Goal: Book appointment/travel/reservation

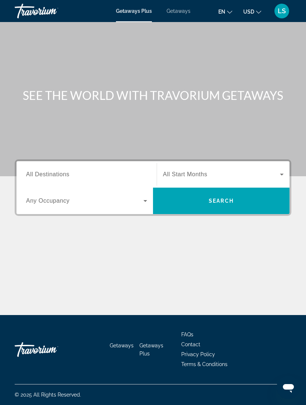
click at [276, 171] on span "Search widget" at bounding box center [221, 174] width 117 height 9
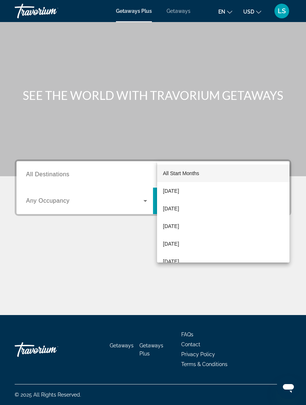
scroll to position [23, 0]
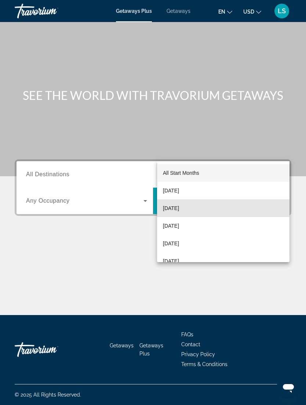
click at [201, 209] on mat-option "[DATE]" at bounding box center [223, 208] width 132 height 18
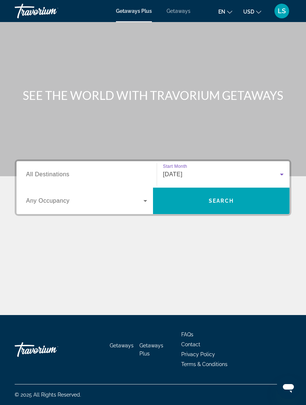
click at [147, 196] on icon "Search widget" at bounding box center [145, 200] width 9 height 9
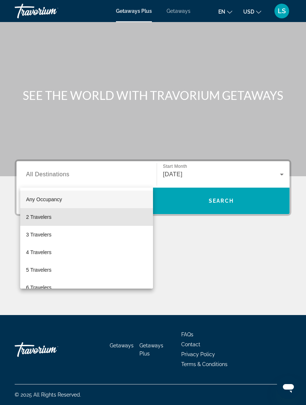
click at [101, 213] on mat-option "2 Travelers" at bounding box center [86, 217] width 133 height 18
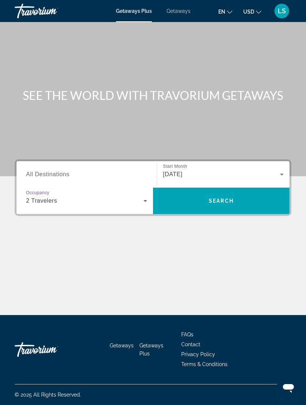
click at [113, 170] on input "Destination All Destinations" at bounding box center [86, 174] width 121 height 9
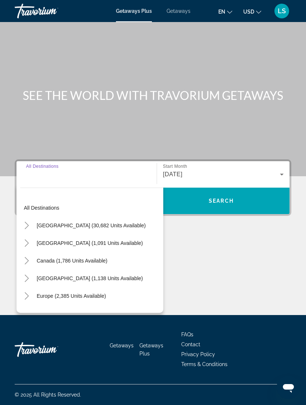
click at [85, 222] on span "[GEOGRAPHIC_DATA] (30,682 units available)" at bounding box center [91, 225] width 109 height 6
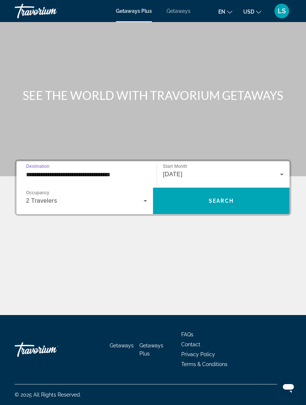
click at [105, 170] on input "**********" at bounding box center [86, 174] width 121 height 9
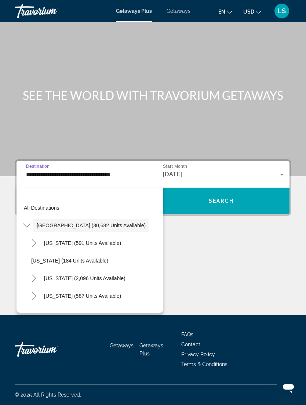
scroll to position [0, 0]
click at [114, 222] on span "[GEOGRAPHIC_DATA] (30,682 units available)" at bounding box center [91, 225] width 109 height 6
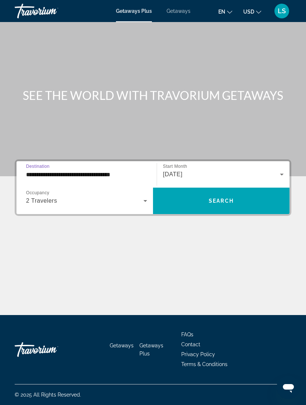
scroll to position [23, 0]
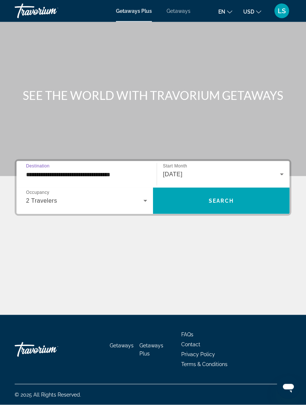
click at [101, 170] on input "**********" at bounding box center [86, 174] width 121 height 9
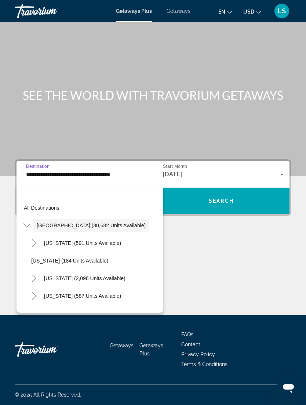
scroll to position [0, 0]
click at [30, 222] on icon "Toggle United States (30,682 units available)" at bounding box center [26, 225] width 7 height 7
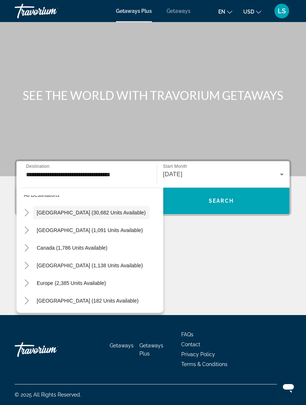
scroll to position [19, 0]
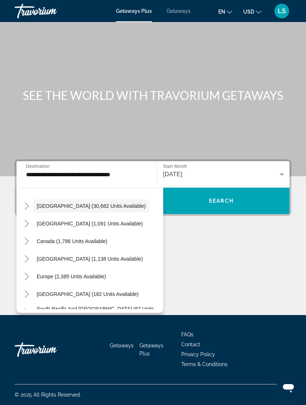
click at [99, 256] on span "[GEOGRAPHIC_DATA] (1,138 units available)" at bounding box center [90, 259] width 106 height 6
type input "**********"
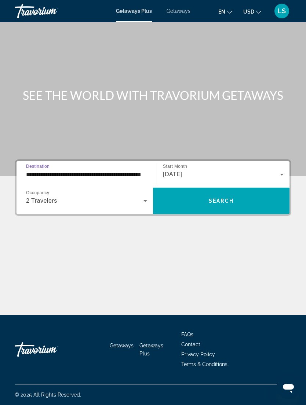
scroll to position [23, 0]
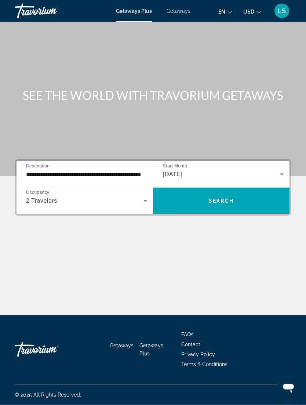
click at [136, 170] on input "**********" at bounding box center [86, 174] width 121 height 9
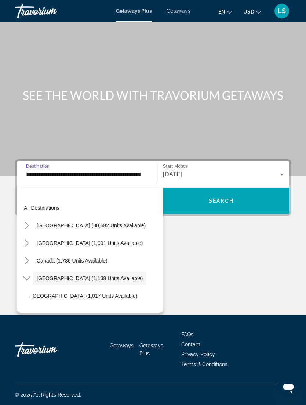
scroll to position [26, 0]
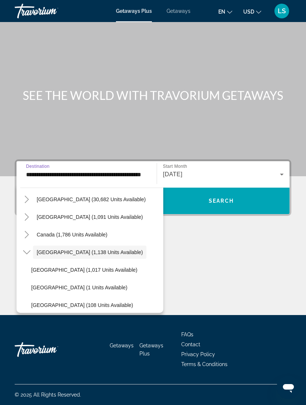
click at [47, 249] on span "[GEOGRAPHIC_DATA] (1,138 units available)" at bounding box center [90, 252] width 106 height 6
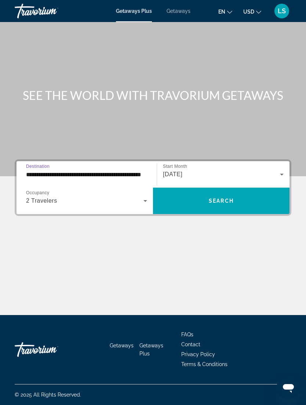
click at [73, 170] on input "**********" at bounding box center [86, 174] width 121 height 9
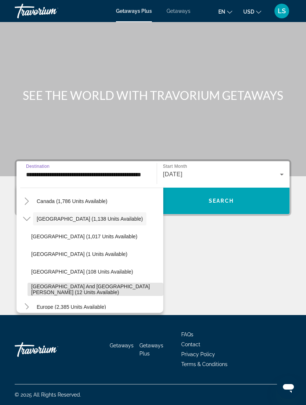
scroll to position [56, 0]
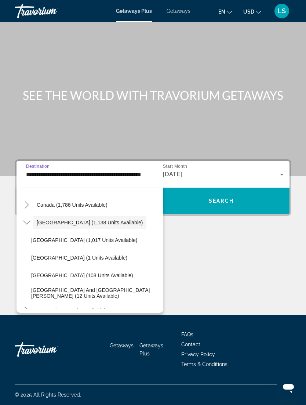
click at [89, 219] on span "[GEOGRAPHIC_DATA] (1,138 units available)" at bounding box center [90, 222] width 106 height 6
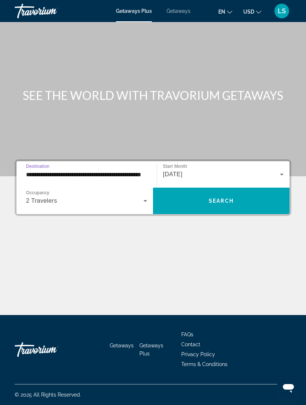
click at [228, 198] on span "Search" at bounding box center [221, 201] width 25 height 6
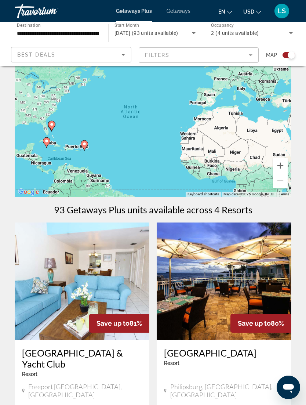
click at [286, 162] on button "Zoom in" at bounding box center [280, 165] width 15 height 15
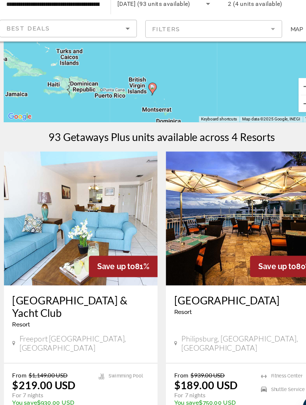
scroll to position [90, 0]
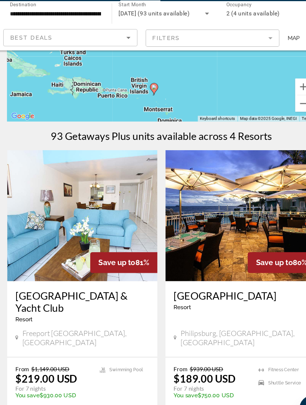
click at [273, 106] on button "Zoom out" at bounding box center [280, 113] width 15 height 15
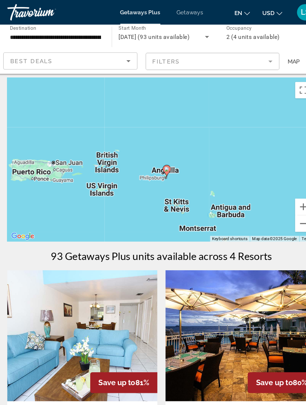
scroll to position [4, 0]
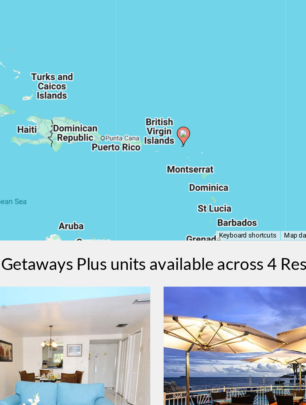
click at [120, 113] on div "To activate drag with keyboard, press Alt + Enter. Once in keyboard drag state,…" at bounding box center [153, 143] width 277 height 147
click at [124, 115] on div "To activate drag with keyboard, press Alt + Enter. Once in keyboard drag state,…" at bounding box center [153, 143] width 277 height 147
click at [123, 116] on div "To activate drag with keyboard, press Alt + Enter. Once in keyboard drag state,…" at bounding box center [153, 143] width 277 height 147
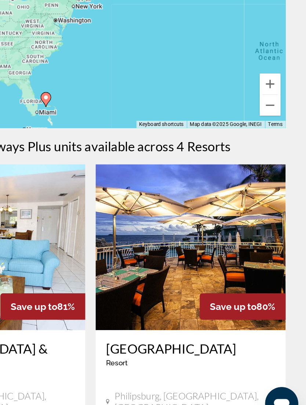
scroll to position [28, 0]
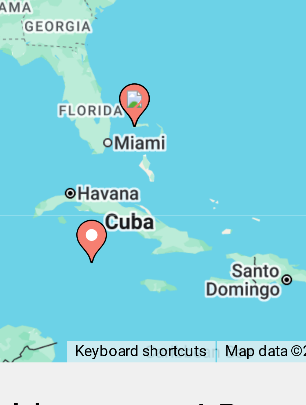
click at [200, 127] on image "Main content" at bounding box center [202, 129] width 4 height 4
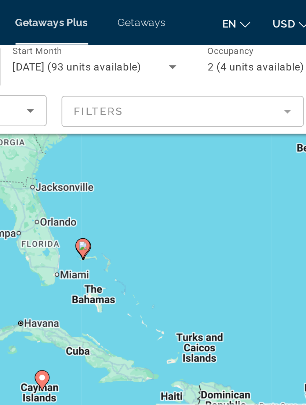
scroll to position [15, 0]
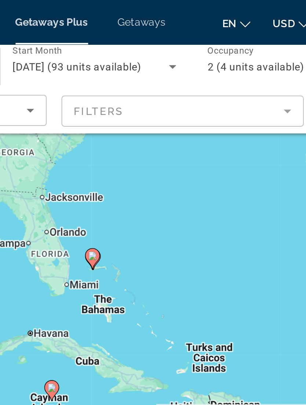
type input "**********"
click at [152, 126] on image "Main content" at bounding box center [154, 126] width 4 height 4
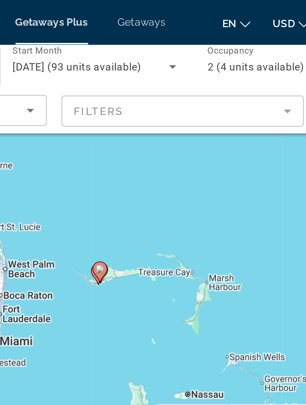
scroll to position [13, 0]
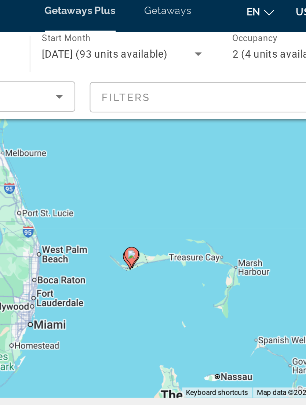
click at [158, 132] on image "Main content" at bounding box center [160, 134] width 4 height 4
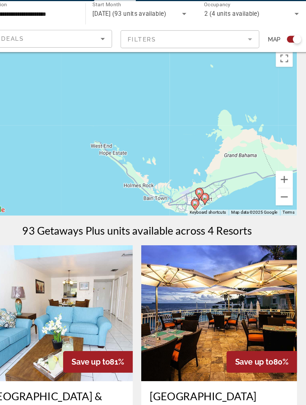
click at [273, 184] on button "Zoom out" at bounding box center [280, 191] width 15 height 15
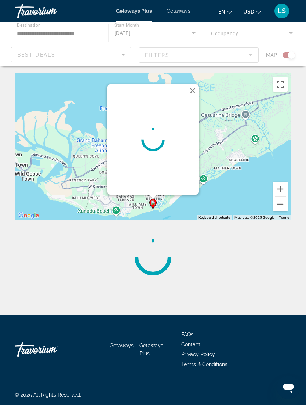
scroll to position [0, 0]
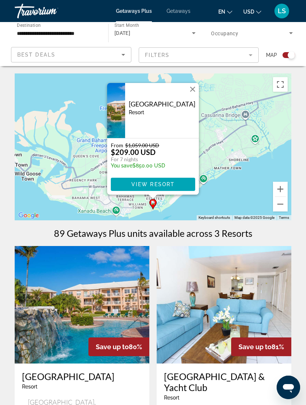
click at [176, 185] on span "Main content" at bounding box center [153, 184] width 84 height 18
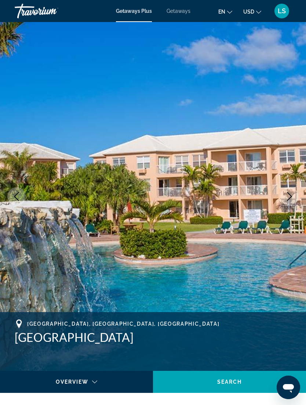
click at [290, 192] on icon "Next image" at bounding box center [289, 196] width 9 height 9
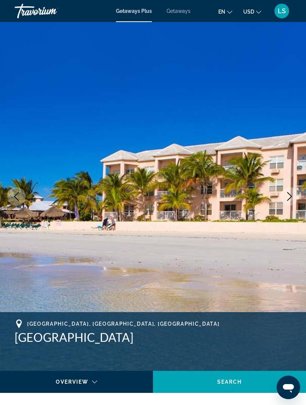
click at [288, 197] on icon "Next image" at bounding box center [289, 196] width 9 height 9
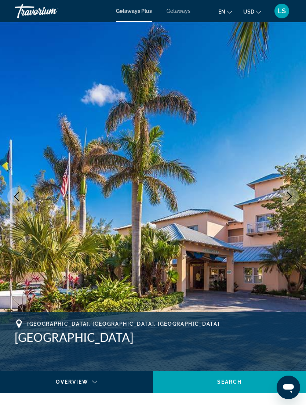
click at [292, 197] on icon "Next image" at bounding box center [289, 196] width 9 height 9
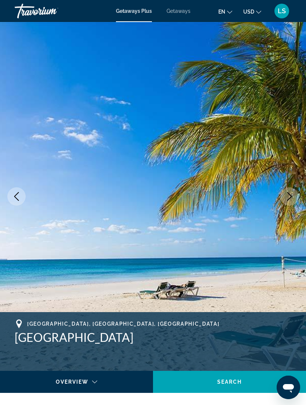
click at [296, 198] on button "Next image" at bounding box center [289, 196] width 18 height 18
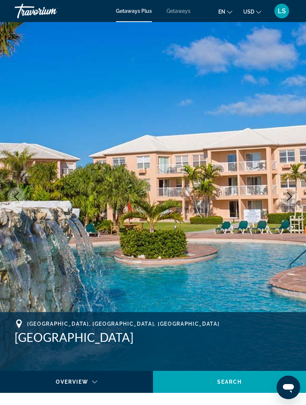
click at [292, 198] on icon "Next image" at bounding box center [289, 196] width 9 height 9
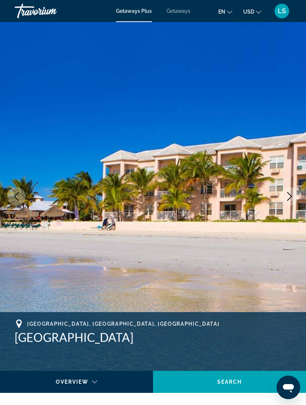
click at [287, 200] on icon "Next image" at bounding box center [289, 196] width 9 height 9
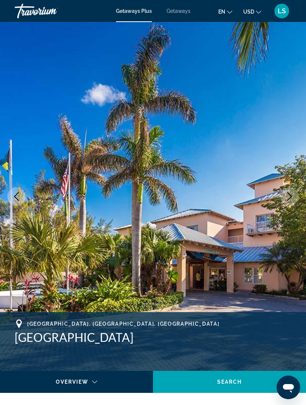
click at [289, 198] on icon "Next image" at bounding box center [289, 196] width 5 height 9
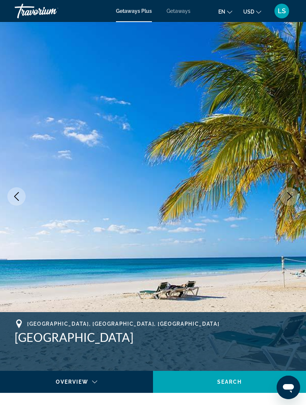
click at [292, 198] on icon "Next image" at bounding box center [289, 196] width 9 height 9
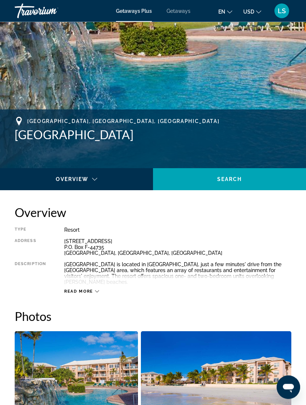
scroll to position [208, 0]
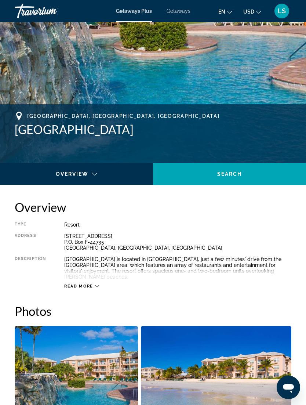
click at [82, 284] on span "Read more" at bounding box center [78, 286] width 29 height 5
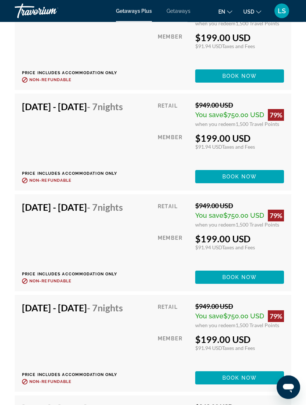
scroll to position [1735, 0]
click at [276, 286] on span "Main content" at bounding box center [239, 277] width 89 height 18
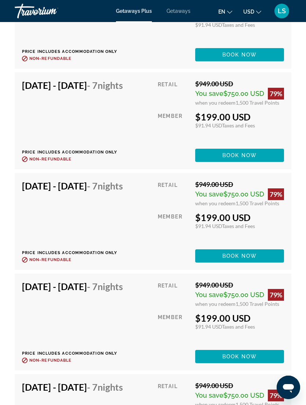
scroll to position [1680, 0]
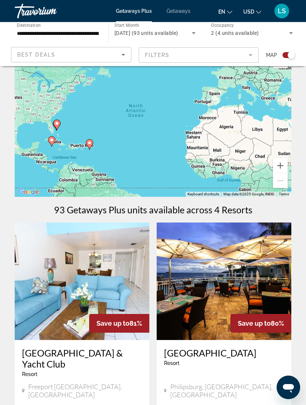
scroll to position [22, 0]
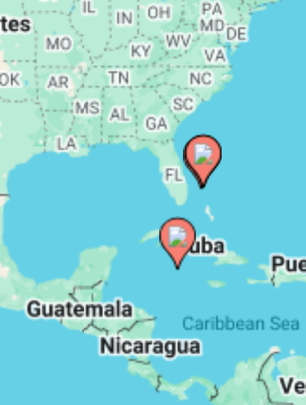
click at [62, 143] on image "Main content" at bounding box center [64, 145] width 4 height 4
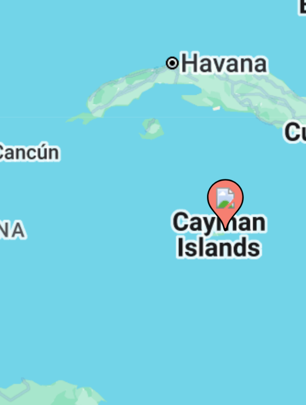
click at [165, 125] on image "Main content" at bounding box center [167, 127] width 4 height 4
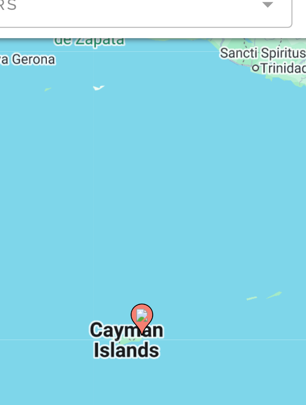
click at [207, 154] on image "Main content" at bounding box center [209, 156] width 4 height 4
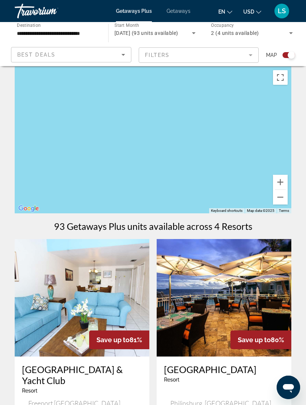
scroll to position [0, 0]
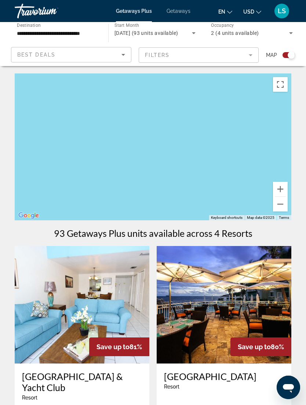
click at [282, 204] on button "Zoom out" at bounding box center [280, 204] width 15 height 15
click at [283, 203] on button "Zoom out" at bounding box center [280, 204] width 15 height 15
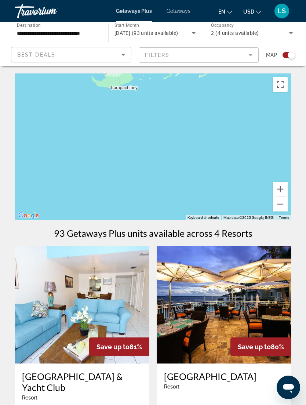
click at [284, 205] on button "Zoom out" at bounding box center [280, 204] width 15 height 15
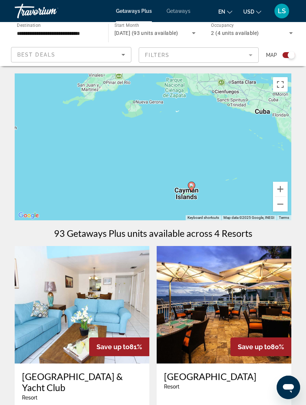
click at [282, 205] on button "Zoom out" at bounding box center [280, 204] width 15 height 15
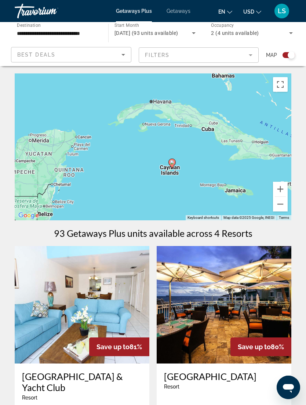
click at [282, 207] on button "Zoom out" at bounding box center [280, 204] width 15 height 15
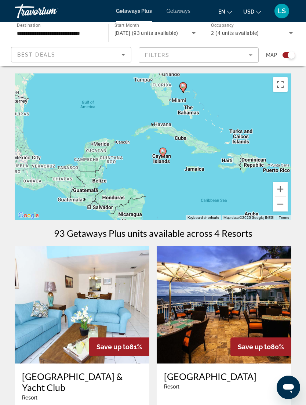
click at [285, 205] on button "Zoom out" at bounding box center [280, 204] width 15 height 15
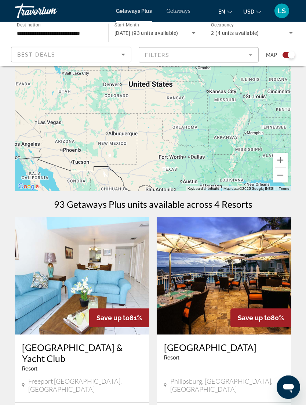
scroll to position [29, 0]
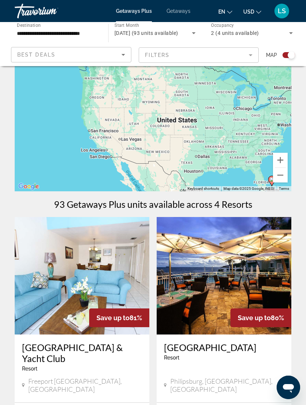
click at [280, 180] on button "Zoom out" at bounding box center [280, 175] width 15 height 15
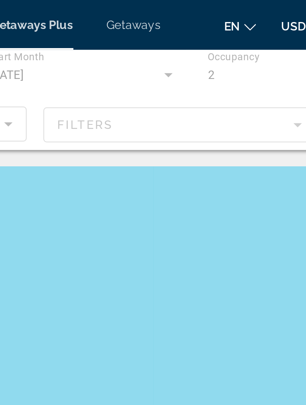
scroll to position [0, 0]
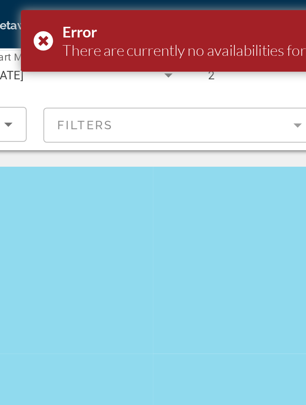
click at [129, 17] on div "Error There are currently no availabilities for your selection." at bounding box center [215, 17] width 173 height 27
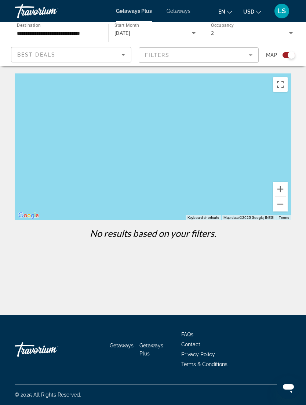
click at [280, 205] on button "Zoom out" at bounding box center [280, 204] width 15 height 15
click at [276, 210] on button "Zoom out" at bounding box center [280, 204] width 15 height 15
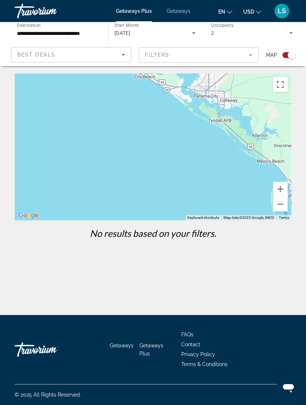
click at [283, 209] on button "Zoom out" at bounding box center [280, 204] width 15 height 15
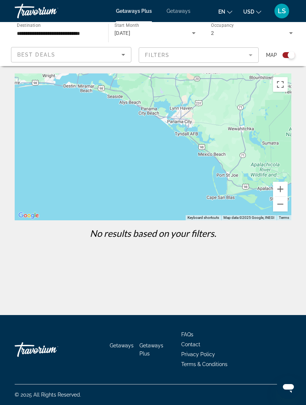
click at [287, 214] on div "To activate drag with keyboard, press Alt + Enter. Once in keyboard drag state,…" at bounding box center [153, 146] width 277 height 147
click at [282, 205] on button "Zoom out" at bounding box center [280, 204] width 15 height 15
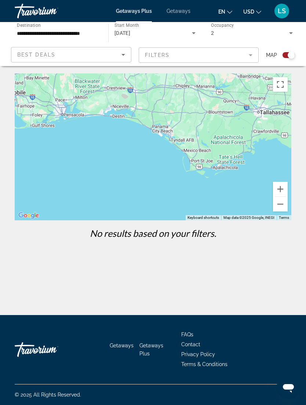
click at [278, 209] on button "Zoom out" at bounding box center [280, 204] width 15 height 15
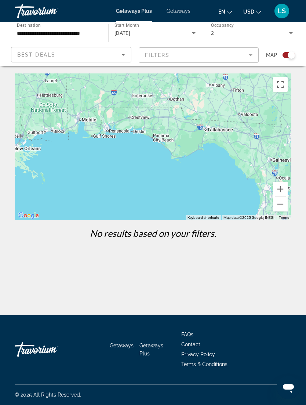
click at [280, 208] on button "Zoom out" at bounding box center [280, 204] width 15 height 15
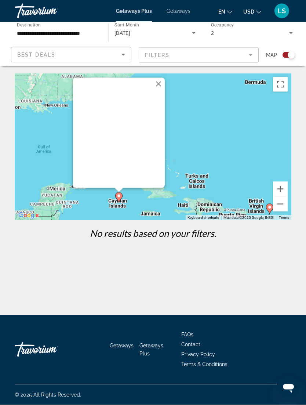
scroll to position [23, 0]
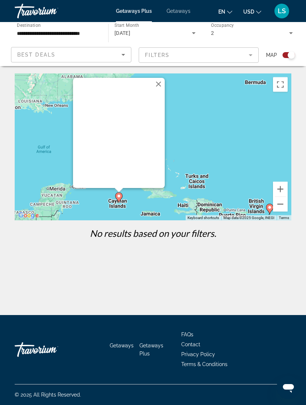
click at [282, 197] on button "Zoom out" at bounding box center [280, 204] width 15 height 15
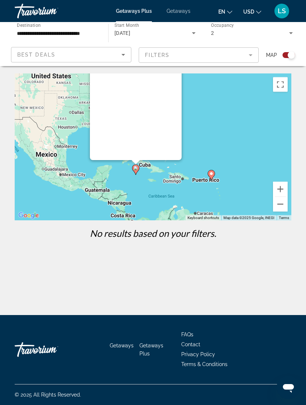
type input "**********"
click at [213, 171] on image "Main content" at bounding box center [211, 173] width 4 height 4
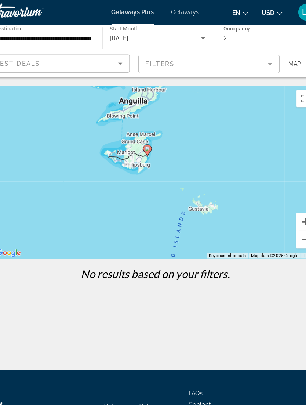
scroll to position [23, 0]
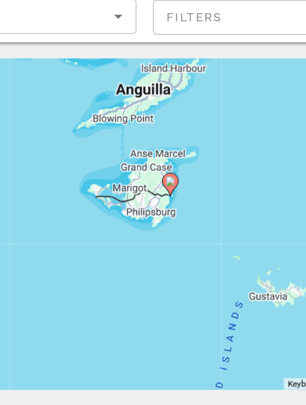
click at [144, 125] on image "Main content" at bounding box center [146, 127] width 4 height 4
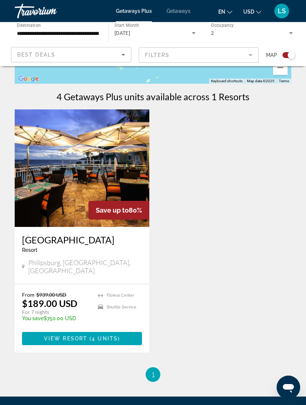
scroll to position [186, 0]
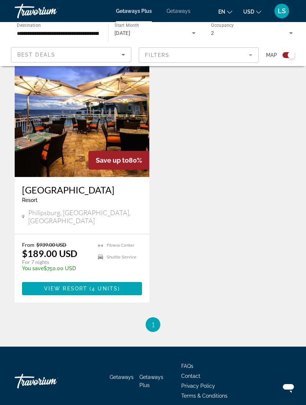
click at [131, 281] on span "Main content" at bounding box center [82, 289] width 120 height 18
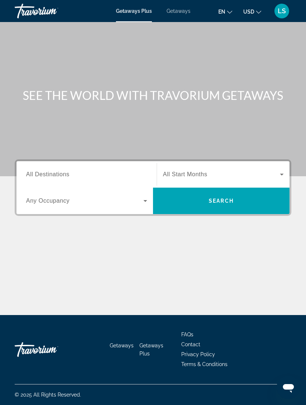
click at [141, 170] on input "Destination All Destinations" at bounding box center [86, 174] width 121 height 9
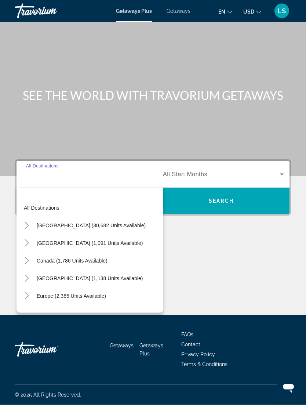
scroll to position [23, 0]
click at [283, 170] on icon "Search widget" at bounding box center [281, 174] width 9 height 9
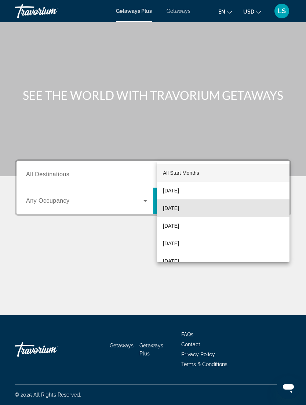
click at [202, 208] on mat-option "[DATE]" at bounding box center [223, 208] width 132 height 18
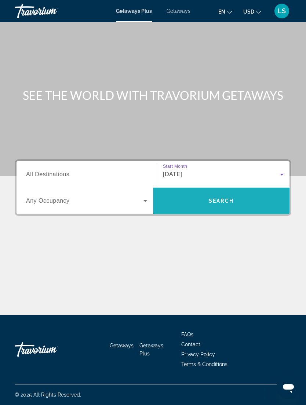
click at [229, 198] on span "Search" at bounding box center [221, 201] width 25 height 6
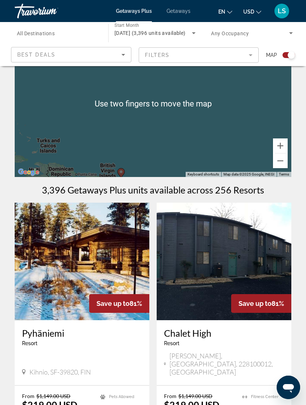
scroll to position [44, 0]
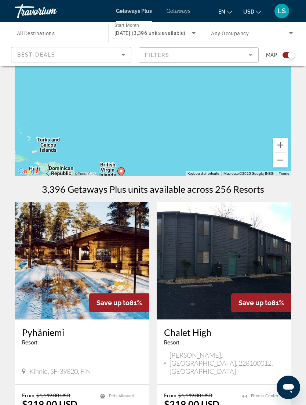
click at [284, 165] on button "Zoom out" at bounding box center [280, 160] width 15 height 15
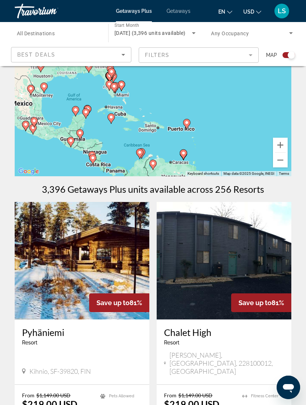
scroll to position [49, 0]
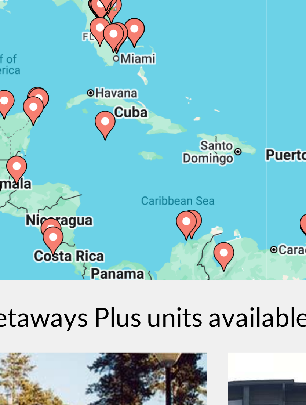
click at [111, 113] on image "Main content" at bounding box center [113, 115] width 4 height 4
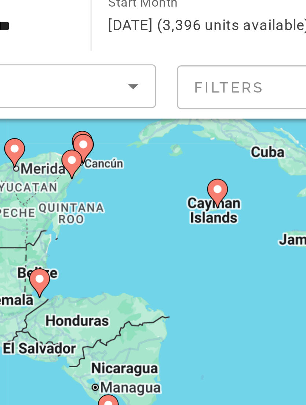
click at [151, 89] on image "Main content" at bounding box center [153, 91] width 4 height 4
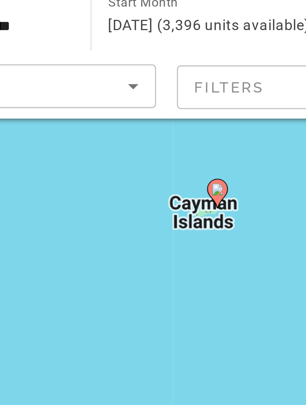
click at [151, 89] on image "Main content" at bounding box center [153, 91] width 4 height 4
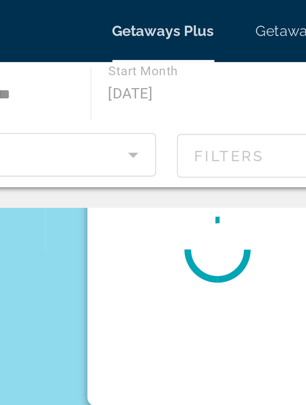
scroll to position [0, 0]
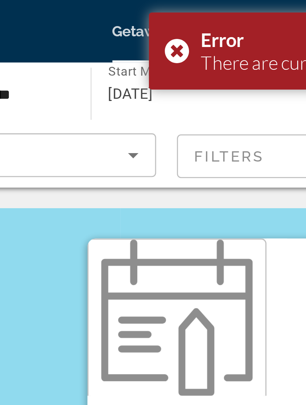
click at [129, 18] on div "Error There are currently no availabilities for your selection." at bounding box center [215, 17] width 173 height 27
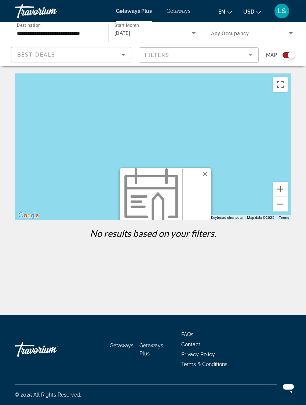
click at [280, 205] on button "Zoom out" at bounding box center [280, 204] width 15 height 15
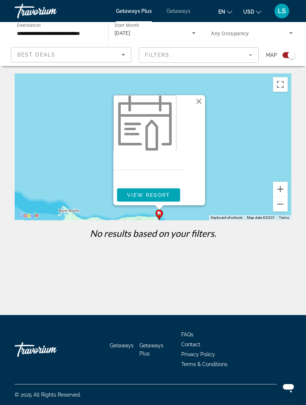
click at [282, 204] on button "Zoom out" at bounding box center [280, 204] width 15 height 15
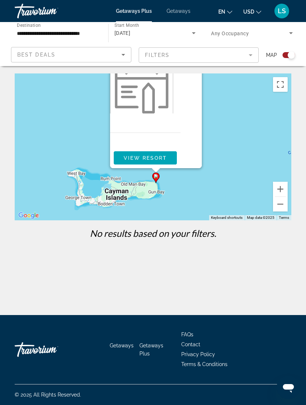
click at [285, 204] on button "Zoom out" at bounding box center [280, 204] width 15 height 15
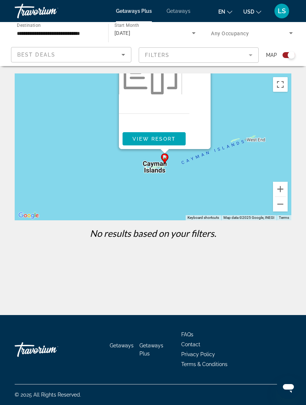
click at [282, 207] on button "Zoom out" at bounding box center [280, 204] width 15 height 15
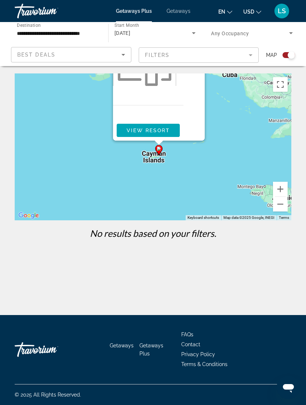
click at [281, 206] on button "Zoom out" at bounding box center [280, 204] width 15 height 15
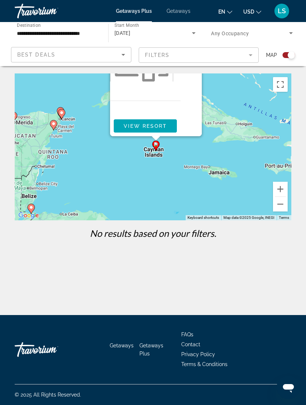
click at [281, 207] on button "Zoom out" at bounding box center [280, 204] width 15 height 15
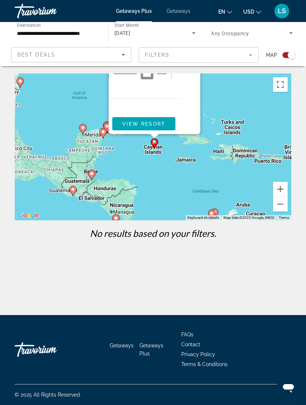
click at [282, 205] on button "Zoom out" at bounding box center [280, 204] width 15 height 15
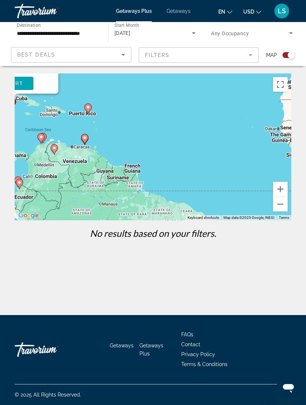
click at [281, 205] on button "Zoom out" at bounding box center [280, 204] width 15 height 15
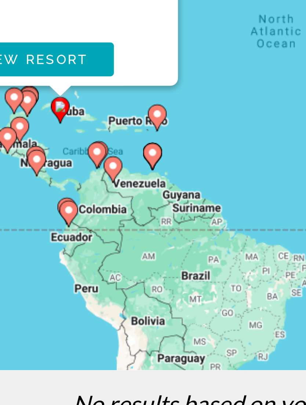
click at [119, 133] on image "Main content" at bounding box center [121, 135] width 4 height 4
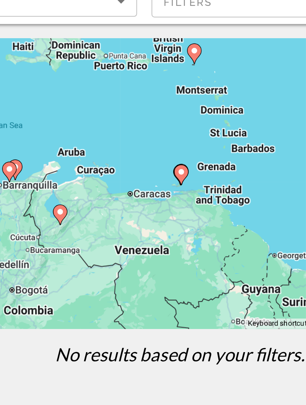
click at [152, 139] on image "Main content" at bounding box center [154, 141] width 4 height 4
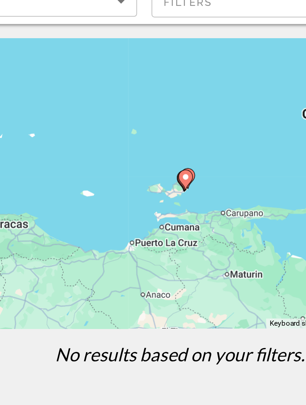
click at [154, 141] on image "Main content" at bounding box center [156, 143] width 4 height 4
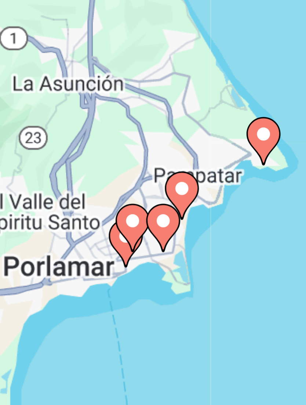
click at [190, 150] on image "Main content" at bounding box center [192, 152] width 4 height 4
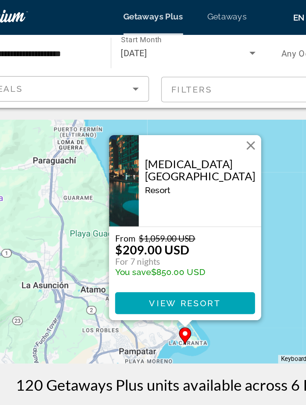
click at [187, 88] on button "Close" at bounding box center [192, 88] width 11 height 11
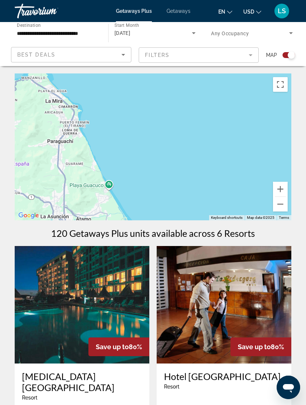
click at [282, 204] on button "Zoom out" at bounding box center [280, 204] width 15 height 15
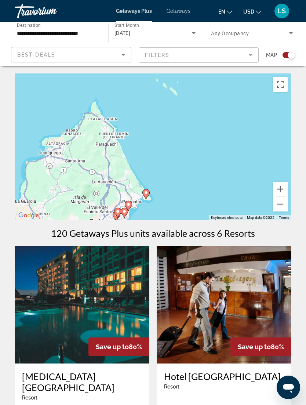
click at [281, 205] on button "Zoom out" at bounding box center [280, 204] width 15 height 15
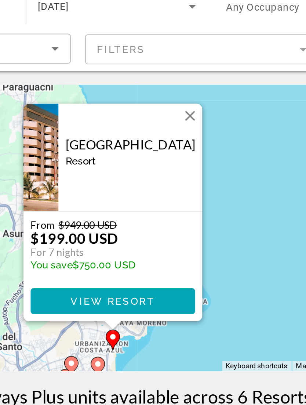
click at [187, 84] on button "Close" at bounding box center [192, 89] width 11 height 11
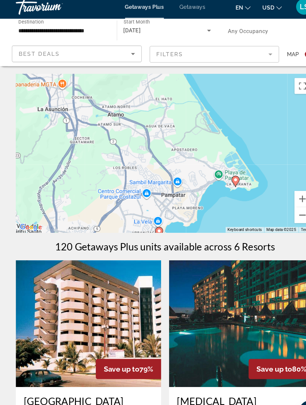
click at [282, 199] on button "Zoom out" at bounding box center [280, 204] width 15 height 15
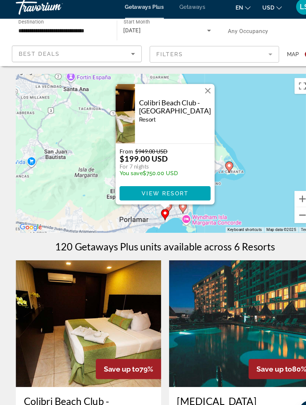
click at [190, 88] on button "Close" at bounding box center [192, 88] width 11 height 11
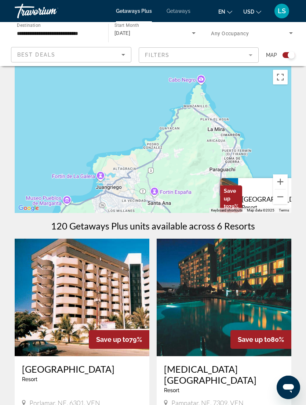
scroll to position [5, 0]
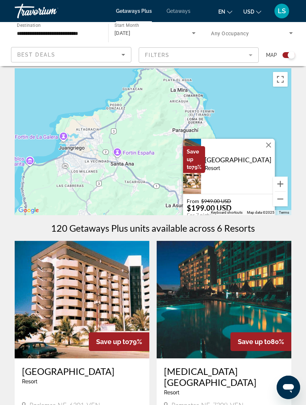
click at [269, 145] on button "Close" at bounding box center [268, 144] width 11 height 11
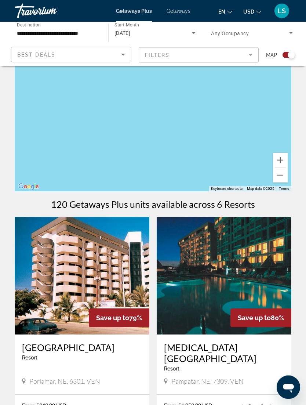
scroll to position [0, 0]
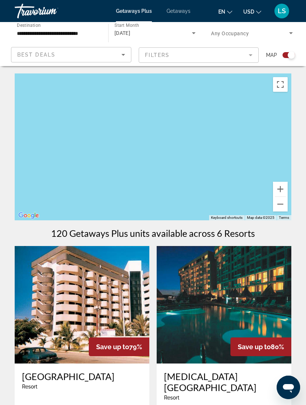
click at [280, 189] on button "Zoom in" at bounding box center [280, 189] width 15 height 15
click at [282, 205] on button "Zoom out" at bounding box center [280, 204] width 15 height 15
click at [280, 207] on button "Zoom out" at bounding box center [280, 204] width 15 height 15
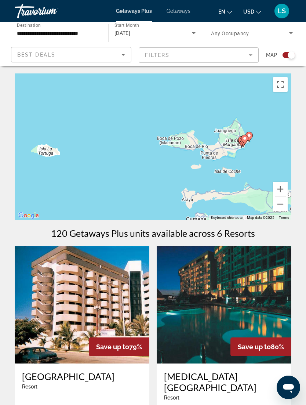
click at [277, 207] on button "Zoom out" at bounding box center [280, 204] width 15 height 15
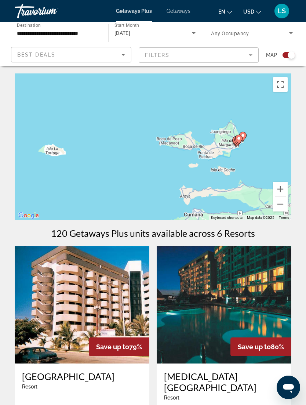
click at [279, 207] on button "Zoom out" at bounding box center [280, 204] width 15 height 15
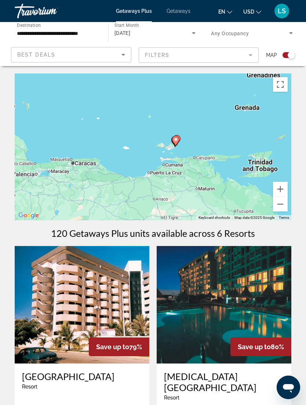
click at [284, 204] on button "Zoom out" at bounding box center [280, 204] width 15 height 15
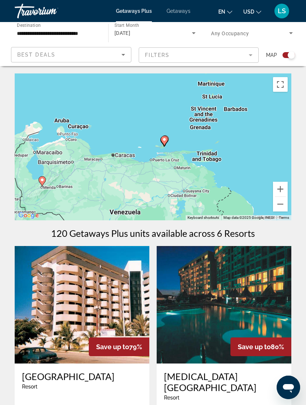
click at [281, 205] on button "Zoom out" at bounding box center [280, 204] width 15 height 15
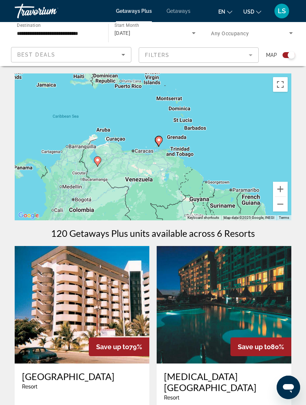
click at [283, 205] on button "Zoom out" at bounding box center [280, 204] width 15 height 15
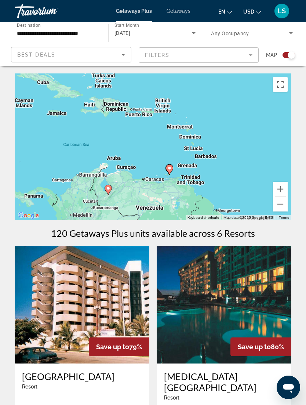
click at [281, 205] on button "Zoom out" at bounding box center [280, 204] width 15 height 15
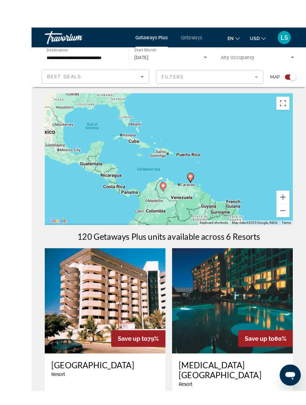
scroll to position [0, 0]
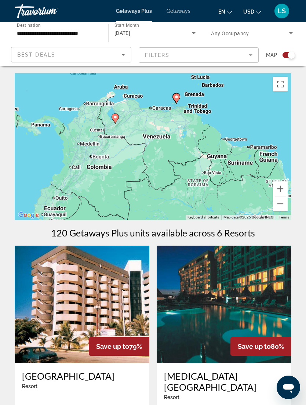
click at [281, 205] on button "Zoom out" at bounding box center [280, 203] width 15 height 15
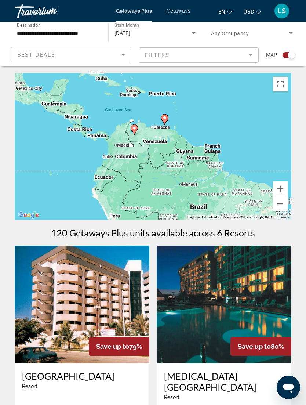
scroll to position [0, 0]
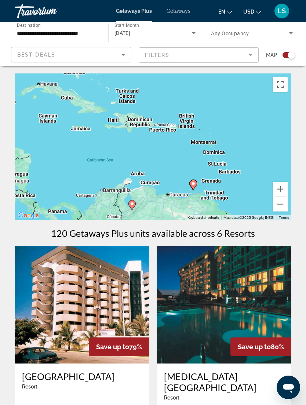
click at [214, 145] on div "To activate drag with keyboard, press Alt + Enter. Once in keyboard drag state,…" at bounding box center [153, 146] width 277 height 147
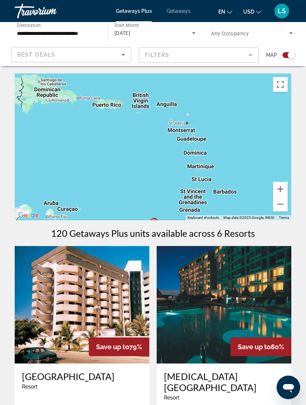
click at [224, 192] on div "To activate drag with keyboard, press Alt + Enter. Once in keyboard drag state,…" at bounding box center [153, 146] width 277 height 147
click at [230, 191] on div "To activate drag with keyboard, press Alt + Enter. Once in keyboard drag state,…" at bounding box center [153, 146] width 277 height 147
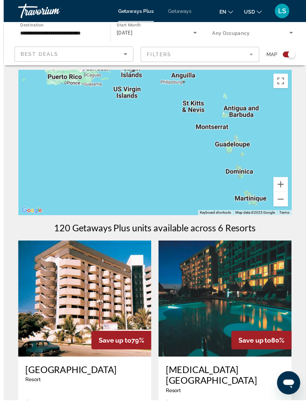
scroll to position [1, 0]
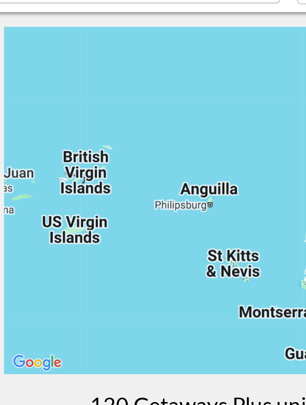
click at [90, 87] on div "Main content" at bounding box center [153, 145] width 277 height 147
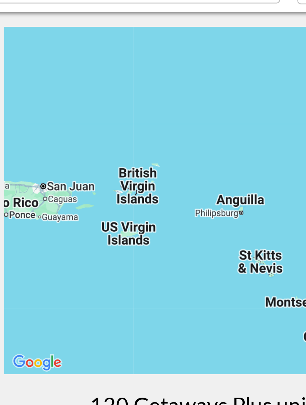
scroll to position [0, 0]
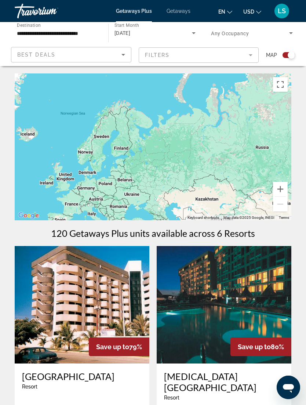
click at [90, 33] on input "**********" at bounding box center [58, 33] width 82 height 9
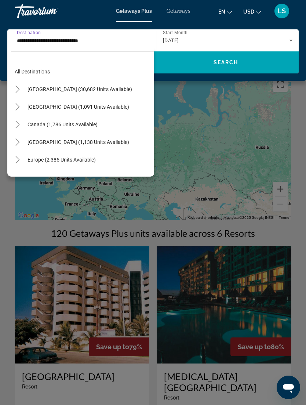
scroll to position [237, 0]
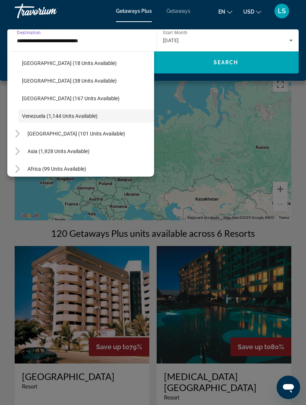
click at [83, 101] on span "[GEOGRAPHIC_DATA] (167 units available)" at bounding box center [71, 98] width 98 height 6
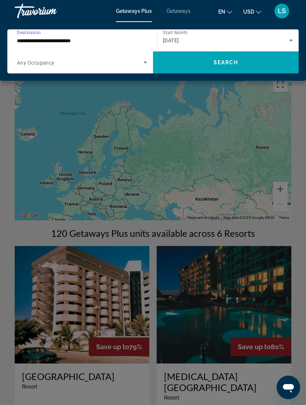
click at [255, 66] on span "Search widget" at bounding box center [226, 63] width 146 height 18
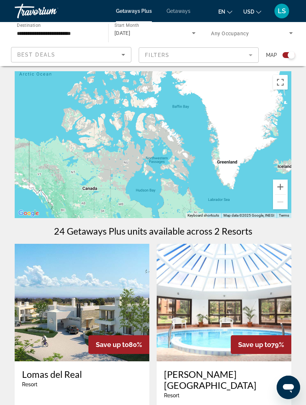
click at [281, 84] on button "Toggle fullscreen view" at bounding box center [280, 82] width 15 height 15
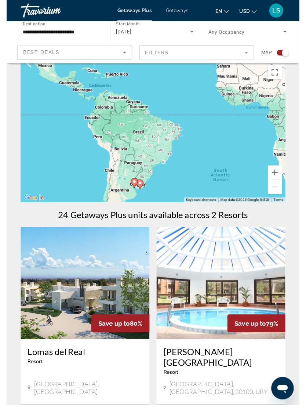
scroll to position [2, 0]
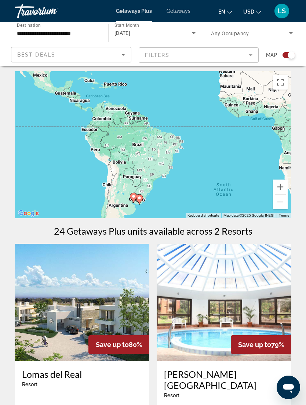
click at [51, 33] on input "**********" at bounding box center [58, 33] width 82 height 9
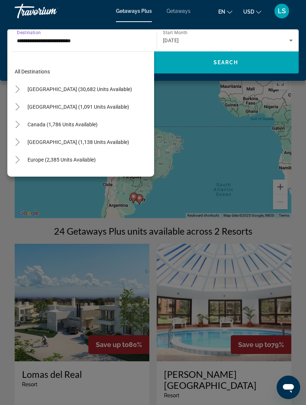
scroll to position [220, 0]
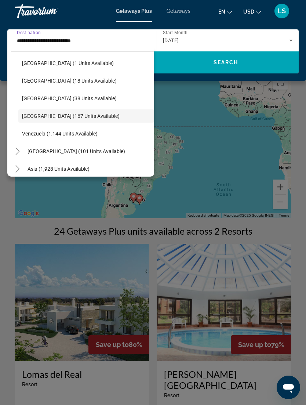
click at [66, 63] on span "[GEOGRAPHIC_DATA] (1 units available)" at bounding box center [68, 63] width 92 height 6
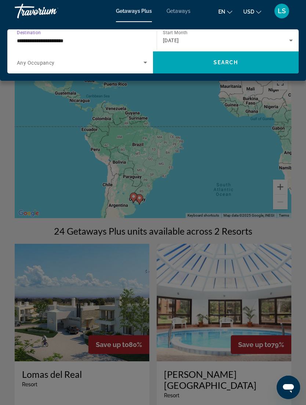
click at [250, 58] on span "Search widget" at bounding box center [226, 63] width 146 height 18
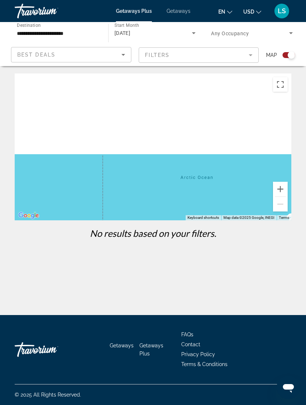
click at [282, 80] on button "Toggle fullscreen view" at bounding box center [280, 84] width 15 height 15
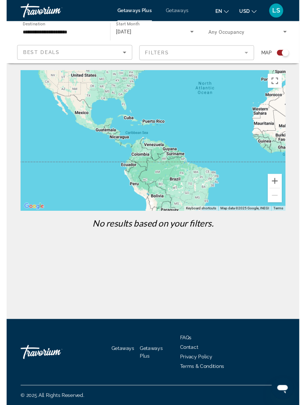
scroll to position [2, 0]
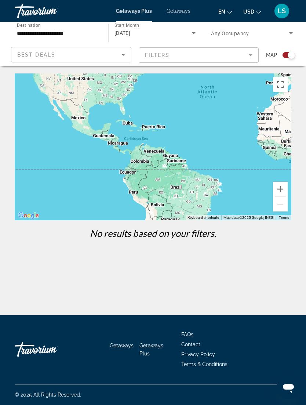
click at [59, 27] on div "**********" at bounding box center [58, 33] width 82 height 21
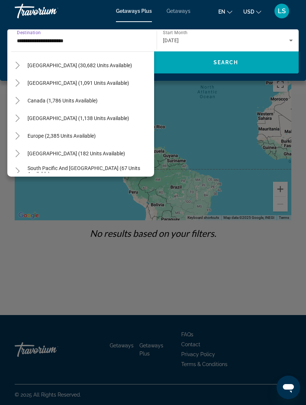
scroll to position [25, 0]
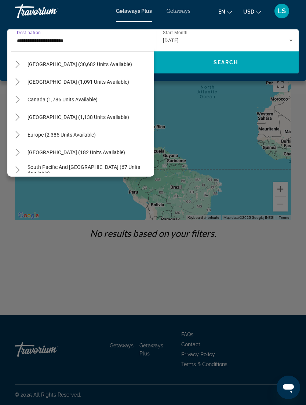
click at [95, 118] on span "[GEOGRAPHIC_DATA] (1,138 units available)" at bounding box center [79, 117] width 102 height 6
type input "**********"
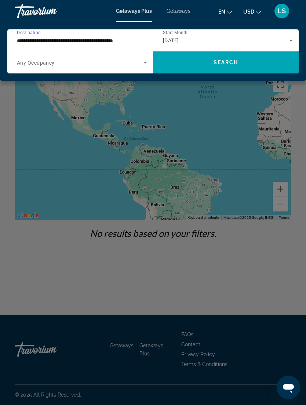
click at [233, 67] on span "Search widget" at bounding box center [226, 63] width 146 height 18
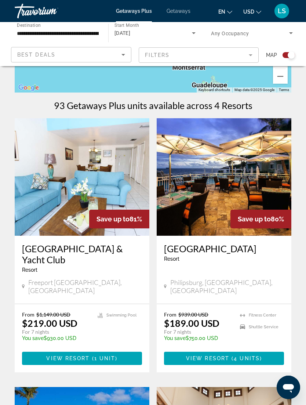
scroll to position [123, 0]
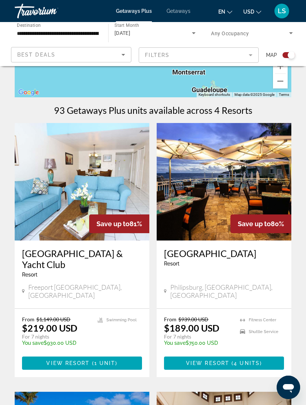
click at [244, 196] on img "Main content" at bounding box center [224, 181] width 135 height 117
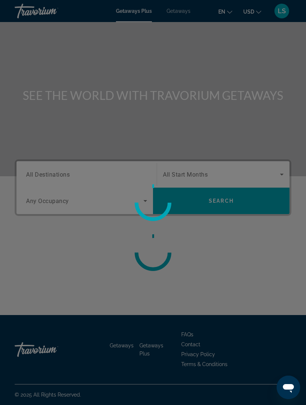
scroll to position [23, 0]
